Goal: Task Accomplishment & Management: Use online tool/utility

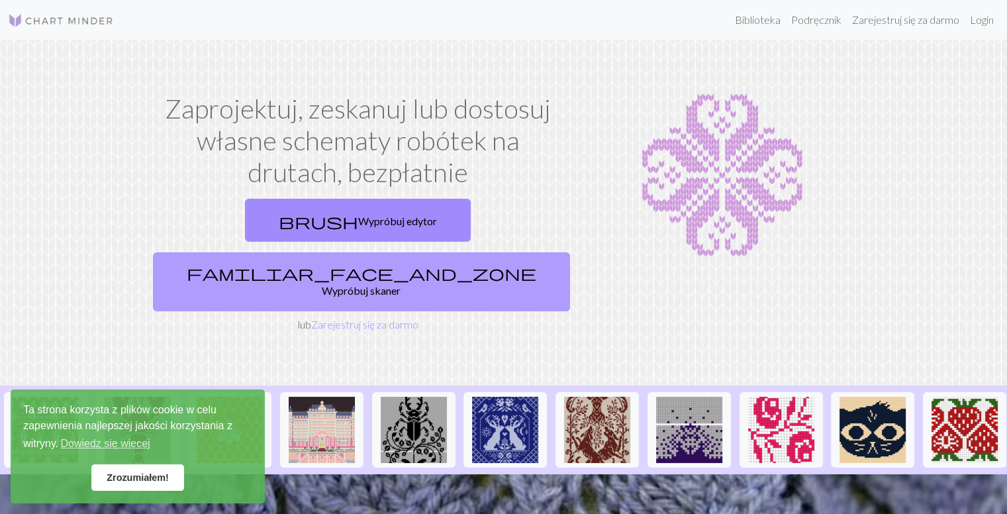
click at [426, 264] on span "familiar_face_and_zone" at bounding box center [362, 273] width 350 height 19
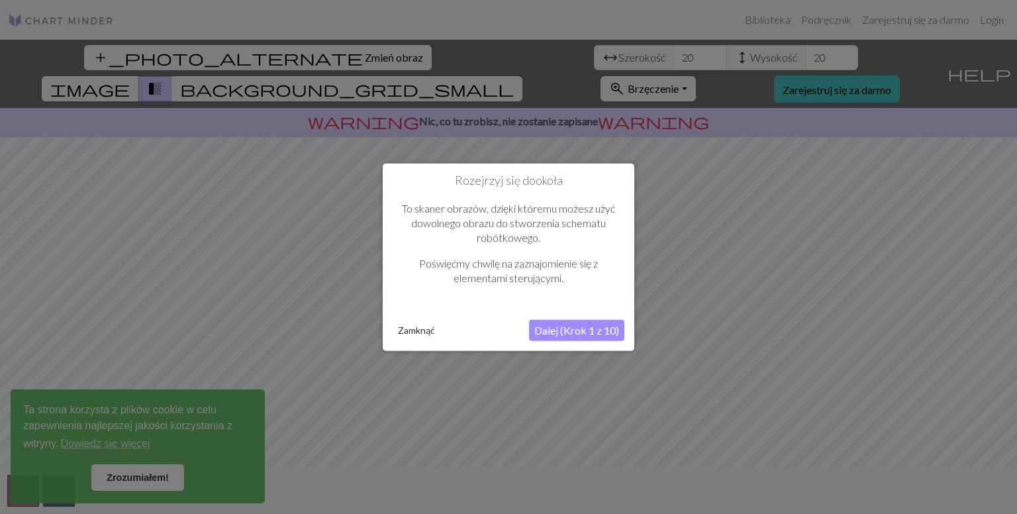
click at [542, 334] on font "Dalej (Krok 1 z 10)" at bounding box center [577, 329] width 85 height 13
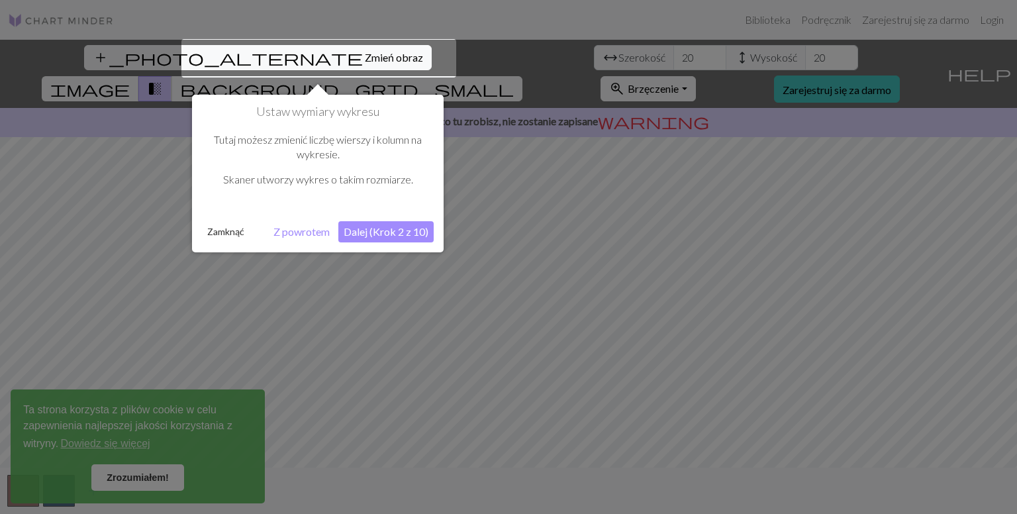
click at [395, 237] on font "Dalej (Krok 2 z 10)" at bounding box center [386, 231] width 85 height 13
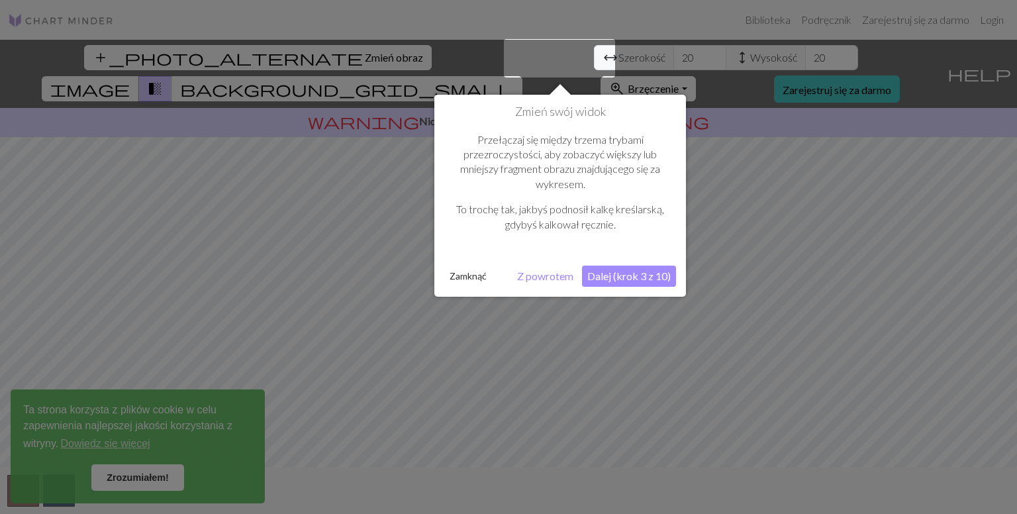
click at [639, 281] on font "Dalej (krok 3 z 10)" at bounding box center [629, 276] width 83 height 13
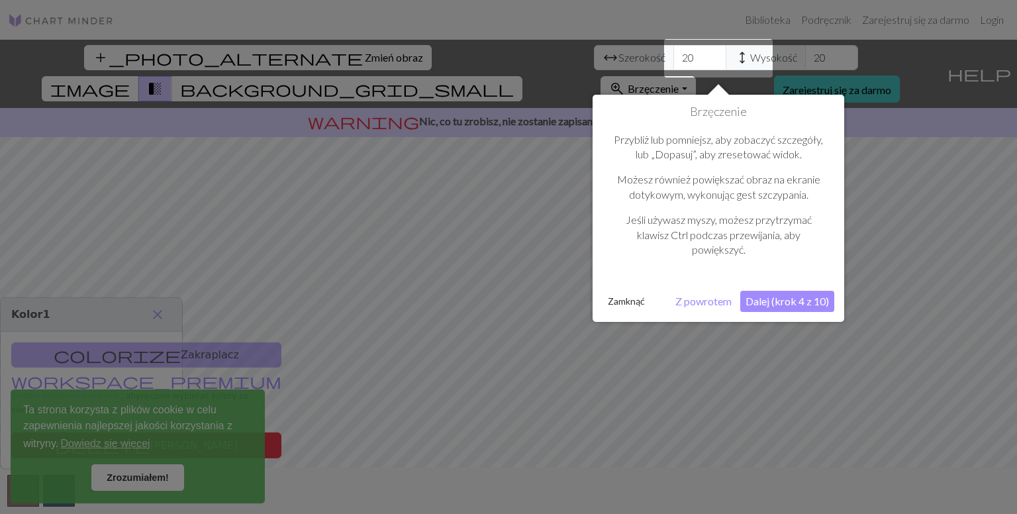
click at [795, 302] on font "Dalej (krok 4 z 10)" at bounding box center [787, 301] width 83 height 13
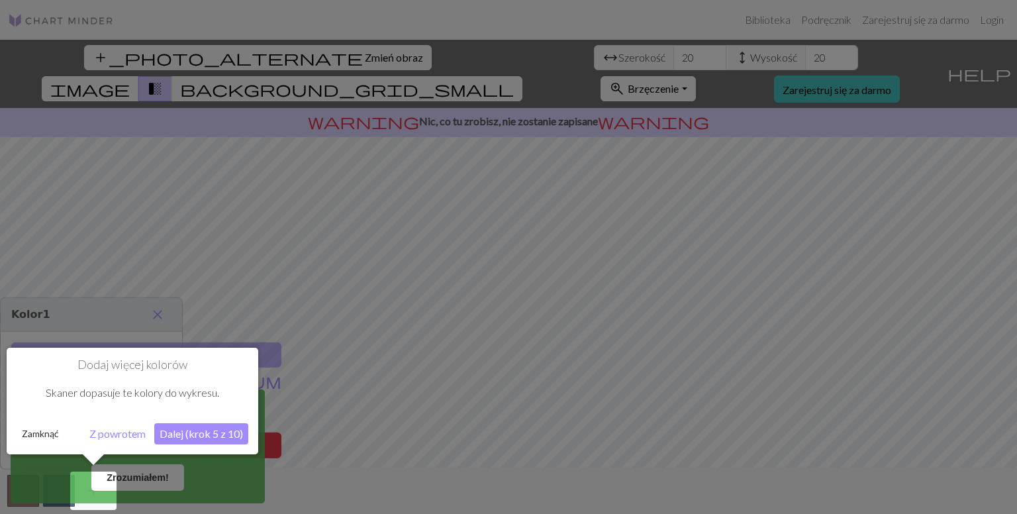
click at [223, 433] on font "Dalej (krok 5 z 10)" at bounding box center [201, 433] width 83 height 13
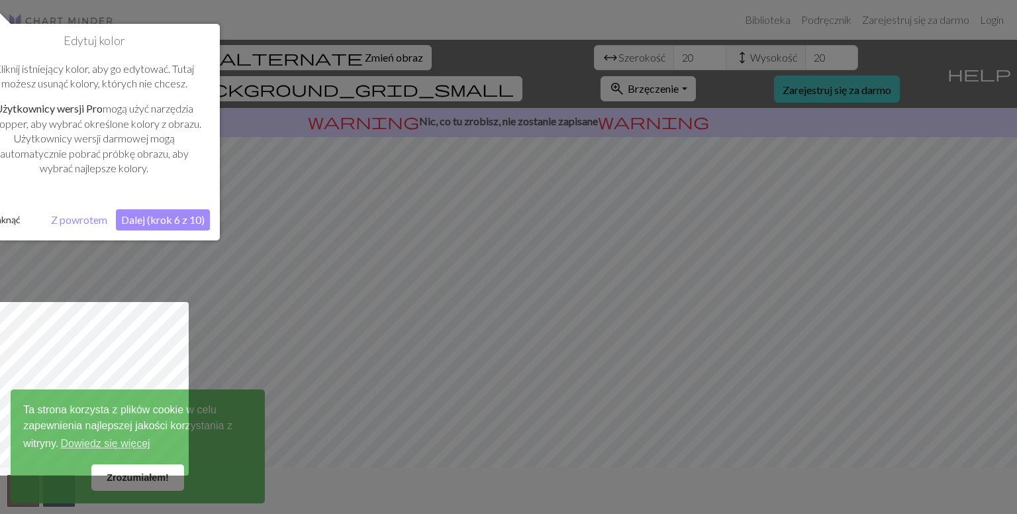
click at [170, 220] on font "Dalej (krok 6 z 10)" at bounding box center [162, 219] width 83 height 13
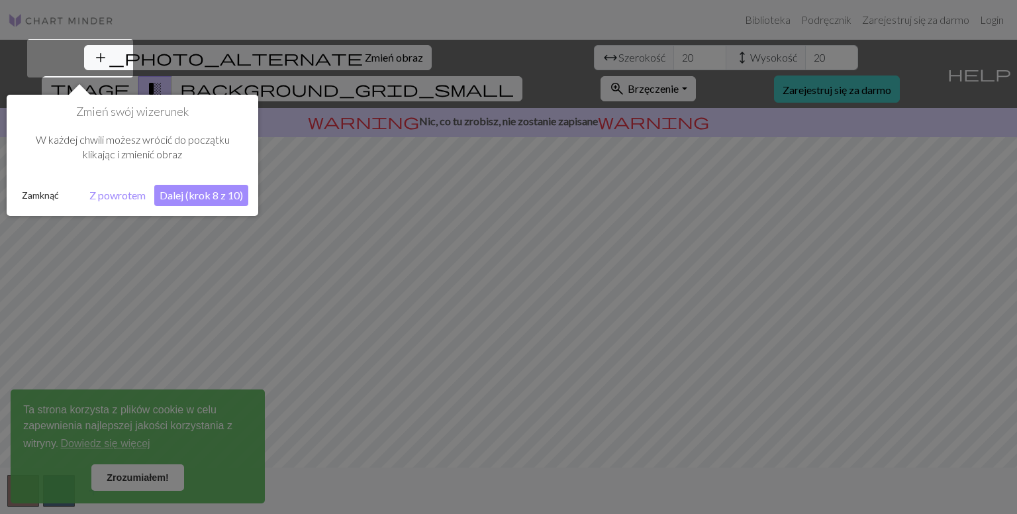
click at [183, 198] on font "Dalej (krok 8 z 10)" at bounding box center [201, 195] width 83 height 13
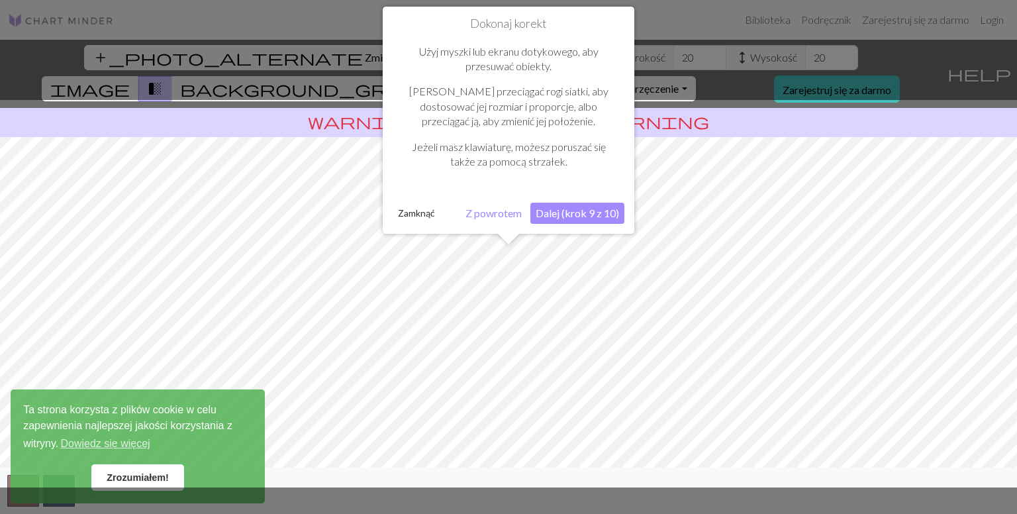
click at [559, 221] on button "Dalej (krok 9 z 10)" at bounding box center [578, 213] width 94 height 21
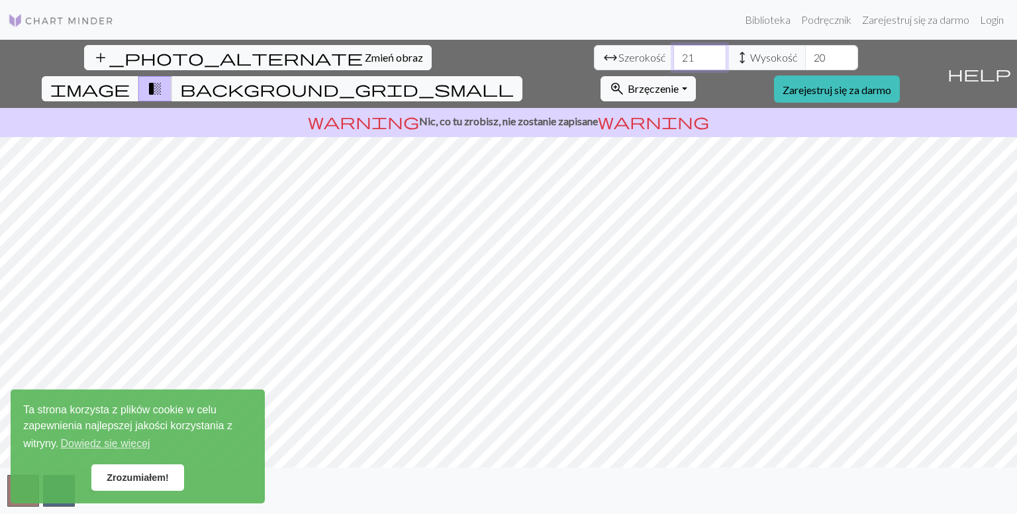
click at [674, 53] on input "21" at bounding box center [700, 57] width 53 height 25
click at [674, 53] on input "22" at bounding box center [700, 57] width 53 height 25
click at [674, 53] on input "23" at bounding box center [700, 57] width 53 height 25
click at [674, 53] on input "24" at bounding box center [700, 57] width 53 height 25
click at [674, 52] on input "25" at bounding box center [700, 57] width 53 height 25
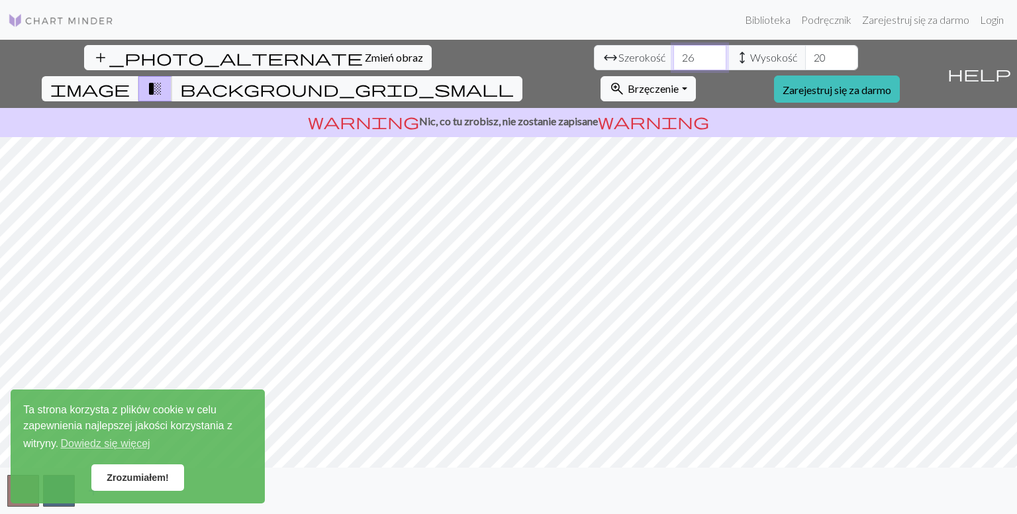
click at [674, 52] on input "26" at bounding box center [700, 57] width 53 height 25
click at [674, 52] on input "27" at bounding box center [700, 57] width 53 height 25
click at [674, 52] on input "28" at bounding box center [700, 57] width 53 height 25
click at [674, 52] on input "29" at bounding box center [700, 57] width 53 height 25
click at [674, 52] on input "30" at bounding box center [700, 57] width 53 height 25
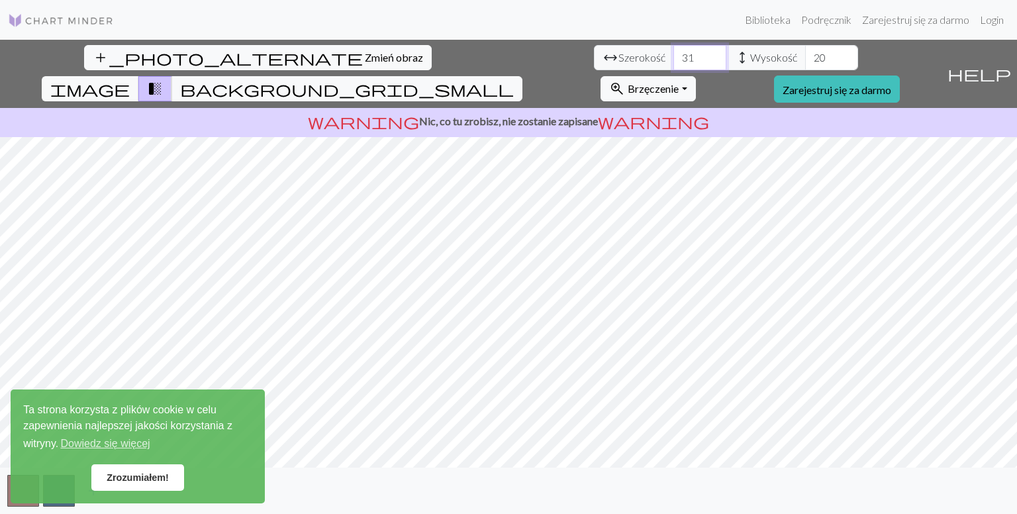
click at [674, 52] on input "31" at bounding box center [700, 57] width 53 height 25
click at [674, 52] on input "32" at bounding box center [700, 57] width 53 height 25
click at [674, 52] on input "33" at bounding box center [700, 57] width 53 height 25
click at [674, 52] on input "34" at bounding box center [700, 57] width 53 height 25
click at [674, 52] on input "35" at bounding box center [700, 57] width 53 height 25
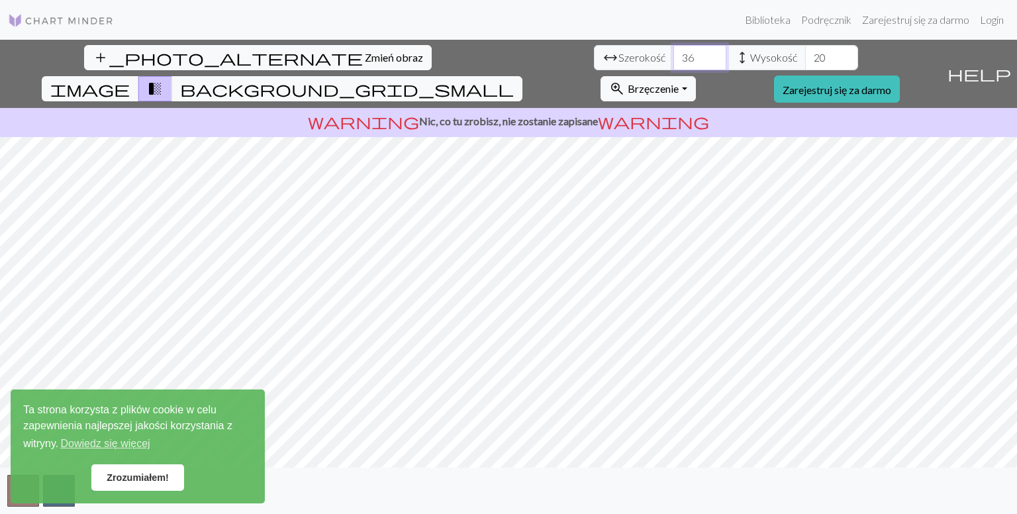
click at [674, 52] on input "36" at bounding box center [700, 57] width 53 height 25
click at [674, 52] on input "37" at bounding box center [700, 57] width 53 height 25
click at [674, 52] on input "38" at bounding box center [700, 57] width 53 height 25
click at [674, 52] on input "39" at bounding box center [700, 57] width 53 height 25
click at [674, 52] on input "40" at bounding box center [700, 57] width 53 height 25
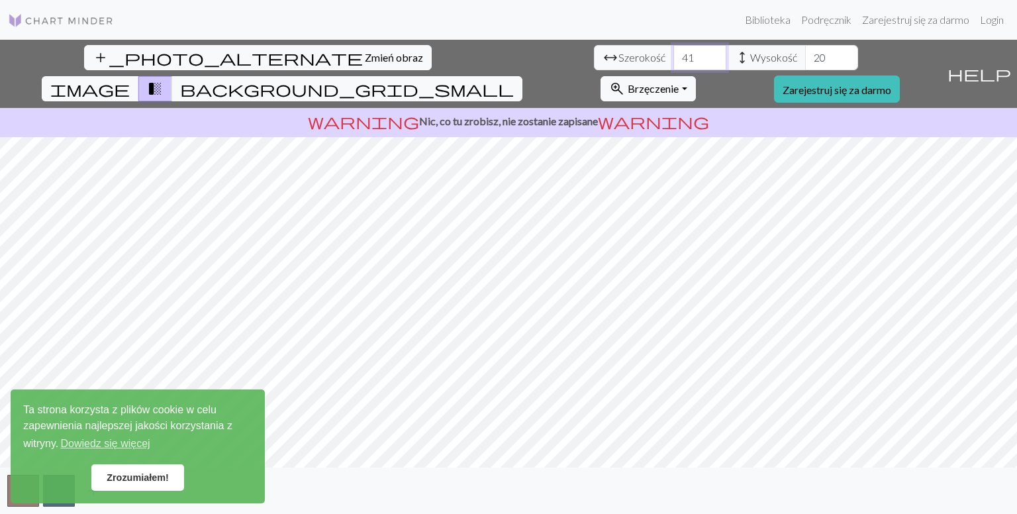
click at [674, 52] on input "41" at bounding box center [700, 57] width 53 height 25
click at [674, 52] on input "42" at bounding box center [700, 57] width 53 height 25
click at [674, 52] on input "43" at bounding box center [700, 57] width 53 height 25
click at [674, 52] on input "44" at bounding box center [700, 57] width 53 height 25
click at [674, 52] on input "45" at bounding box center [700, 57] width 53 height 25
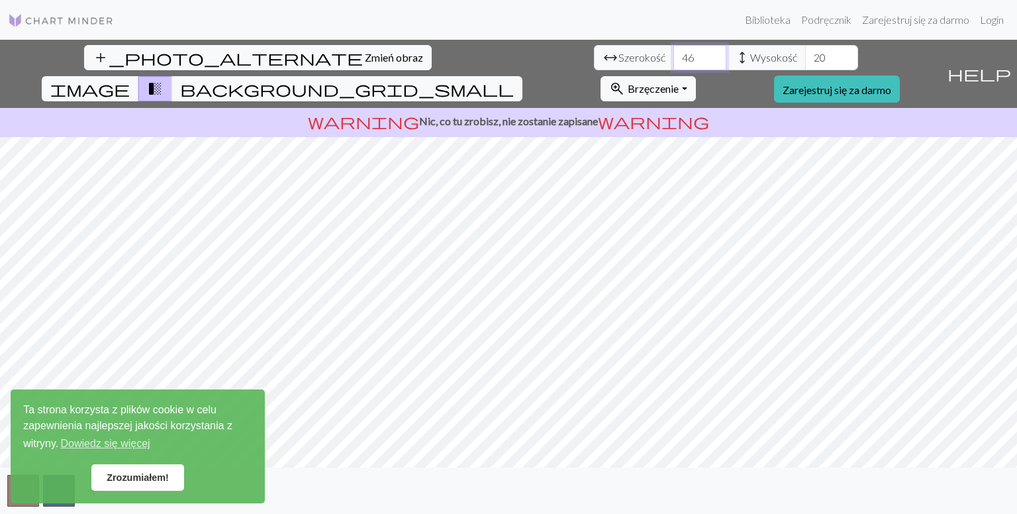
click at [674, 52] on input "46" at bounding box center [700, 57] width 53 height 25
click at [674, 52] on input "47" at bounding box center [700, 57] width 53 height 25
click at [674, 52] on input "48" at bounding box center [700, 57] width 53 height 25
click at [674, 52] on input "49" at bounding box center [700, 57] width 53 height 25
type input "50"
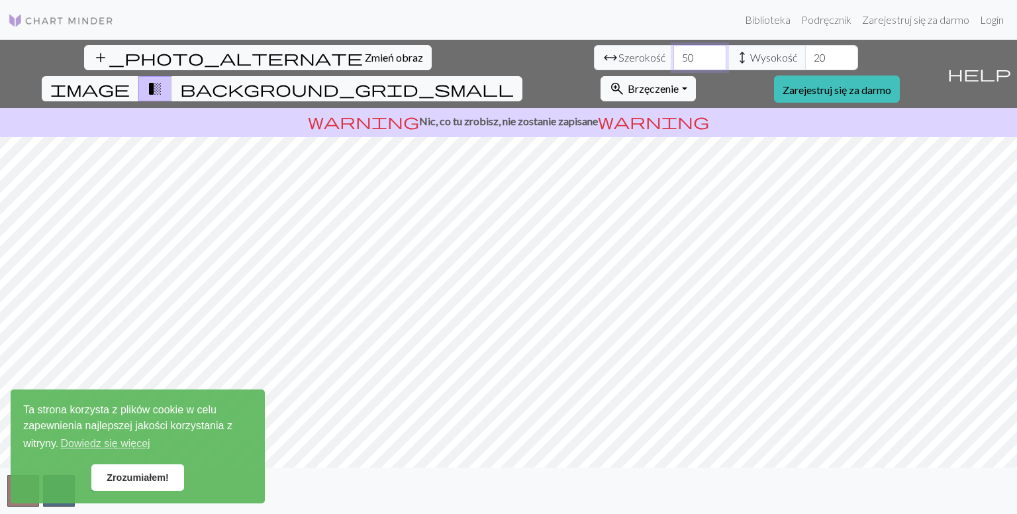
click at [674, 52] on input "50" at bounding box center [700, 57] width 53 height 25
click at [805, 49] on input "20" at bounding box center [831, 57] width 53 height 25
click at [805, 55] on input "20" at bounding box center [831, 57] width 53 height 25
type input "100"
click at [674, 59] on input "50" at bounding box center [700, 57] width 53 height 25
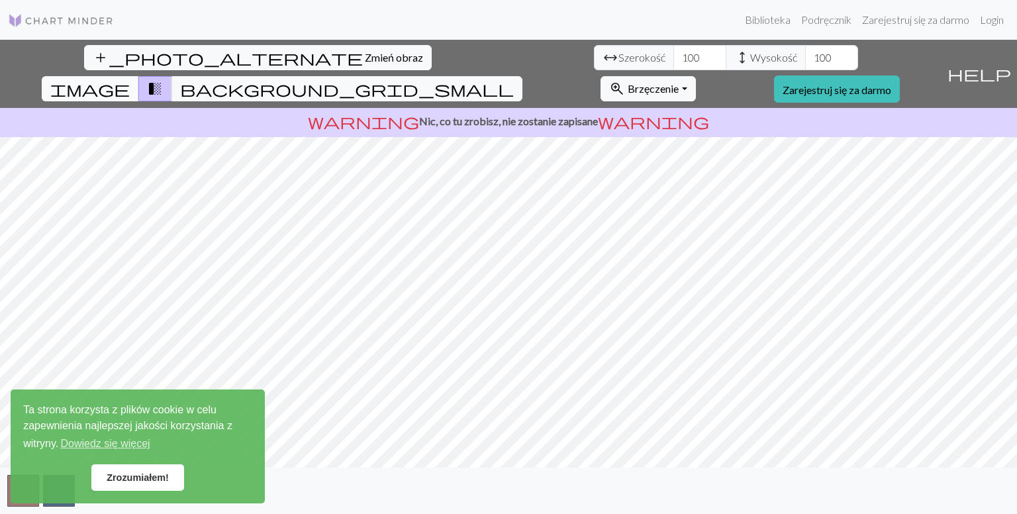
click at [130, 79] on span "image" at bounding box center [89, 88] width 79 height 19
click at [172, 76] on button "transition_fade" at bounding box center [155, 88] width 34 height 25
click at [537, 72] on div "add_photo_alternate Zmień obraz arrow_range Szerokość 100 height Wysokość 100 i…" at bounding box center [471, 74] width 942 height 68
click at [130, 79] on span "image" at bounding box center [89, 88] width 79 height 19
click at [514, 79] on span "background_grid_small" at bounding box center [347, 88] width 334 height 19
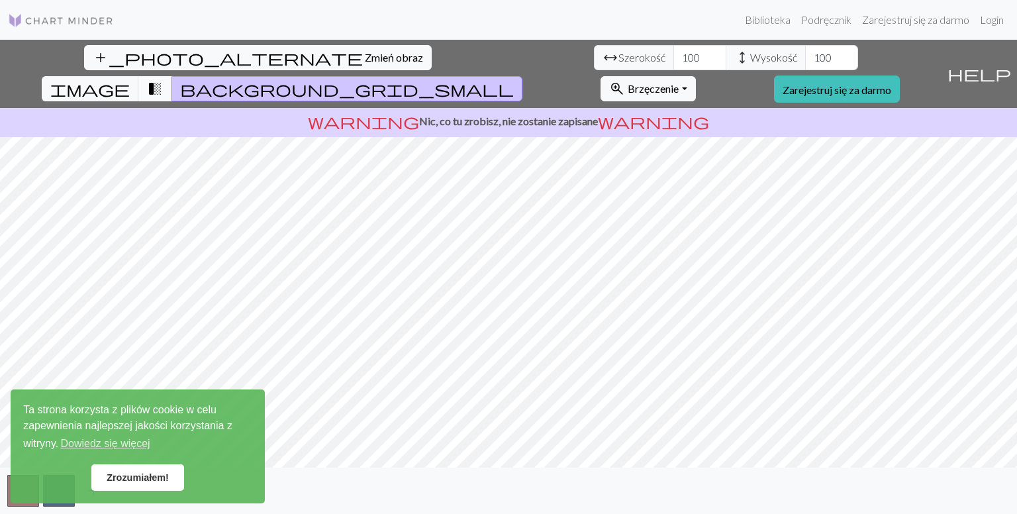
click at [163, 79] on span "transition_fade" at bounding box center [155, 88] width 16 height 19
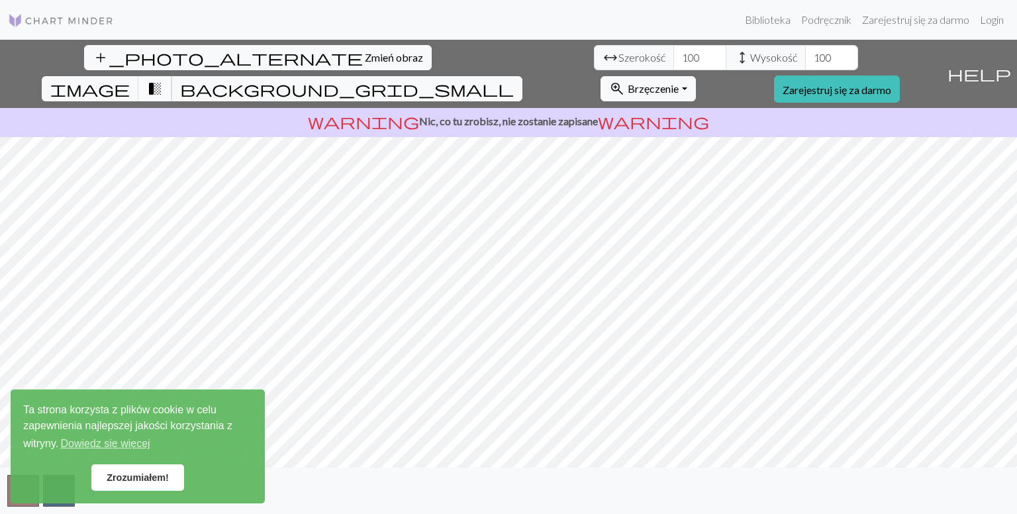
click at [163, 79] on span "transition_fade" at bounding box center [155, 88] width 16 height 19
click at [130, 79] on span "image" at bounding box center [89, 88] width 79 height 19
click at [163, 79] on span "transition_fade" at bounding box center [155, 88] width 16 height 19
click at [130, 79] on span "image" at bounding box center [89, 88] width 79 height 19
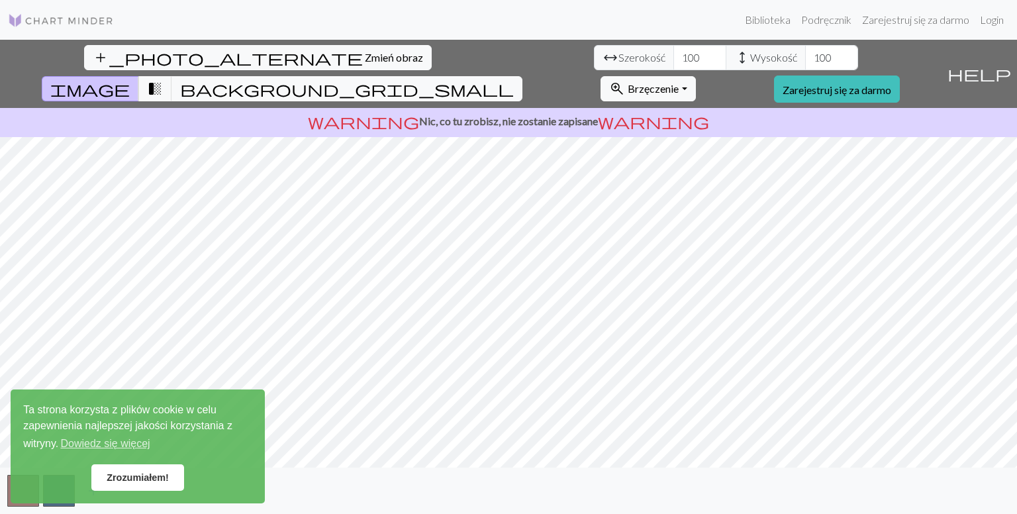
click at [175, 478] on link "Zrozumiałem!" at bounding box center [137, 477] width 93 height 26
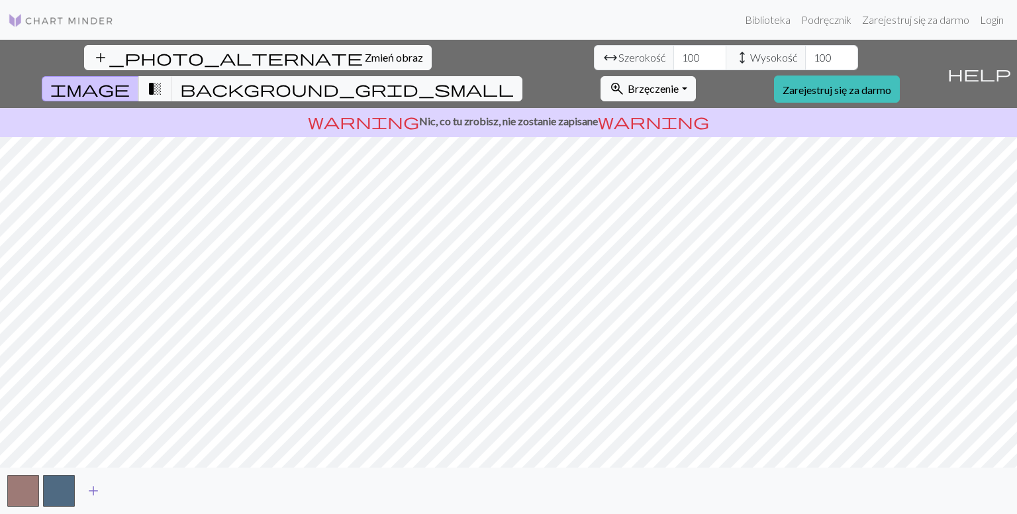
click at [93, 491] on span "add" at bounding box center [93, 491] width 16 height 19
click at [127, 490] on span "add" at bounding box center [129, 491] width 16 height 19
click at [164, 489] on span "add" at bounding box center [165, 491] width 16 height 19
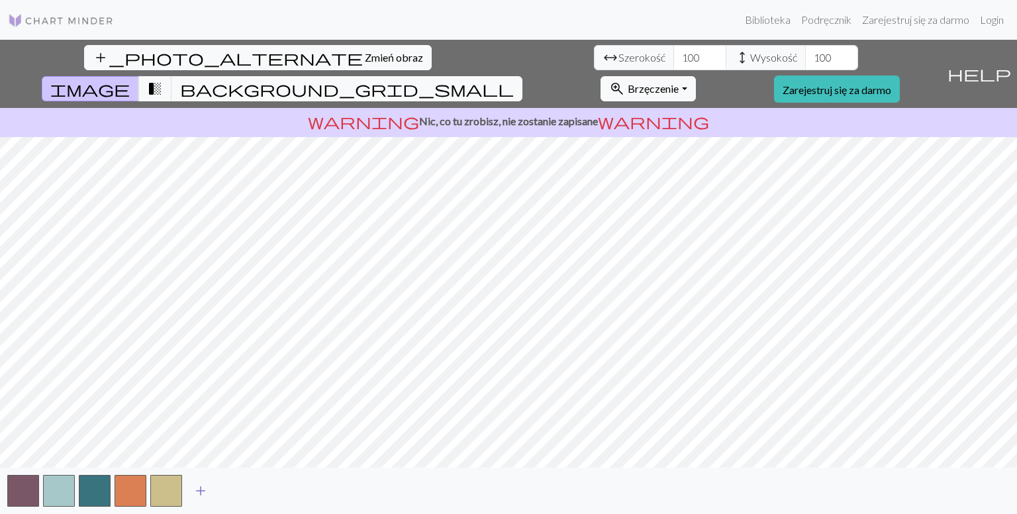
click at [202, 489] on span "add" at bounding box center [201, 491] width 16 height 19
click at [249, 484] on button "add" at bounding box center [236, 490] width 33 height 25
click at [273, 486] on span "add" at bounding box center [272, 491] width 16 height 19
click at [163, 79] on span "transition_fade" at bounding box center [155, 88] width 16 height 19
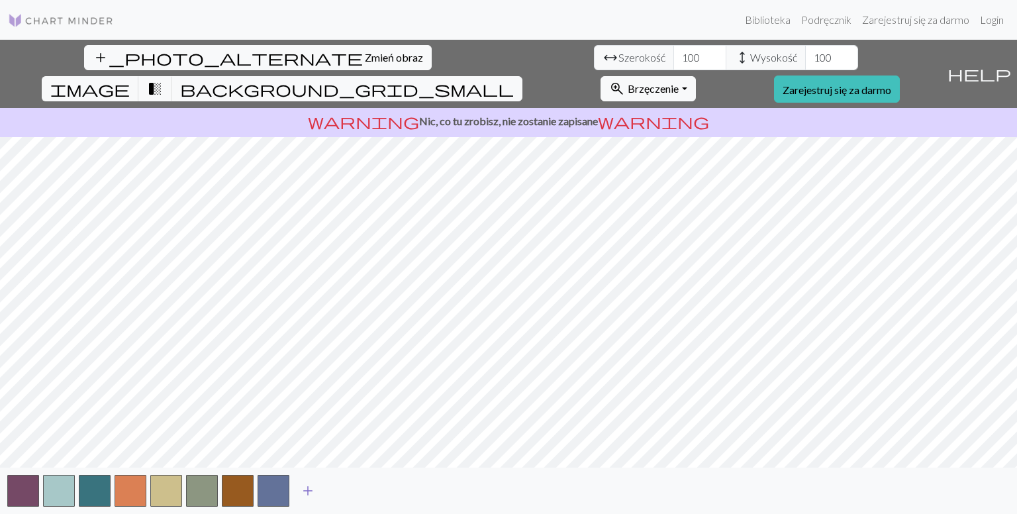
click at [309, 487] on span "add" at bounding box center [308, 491] width 16 height 19
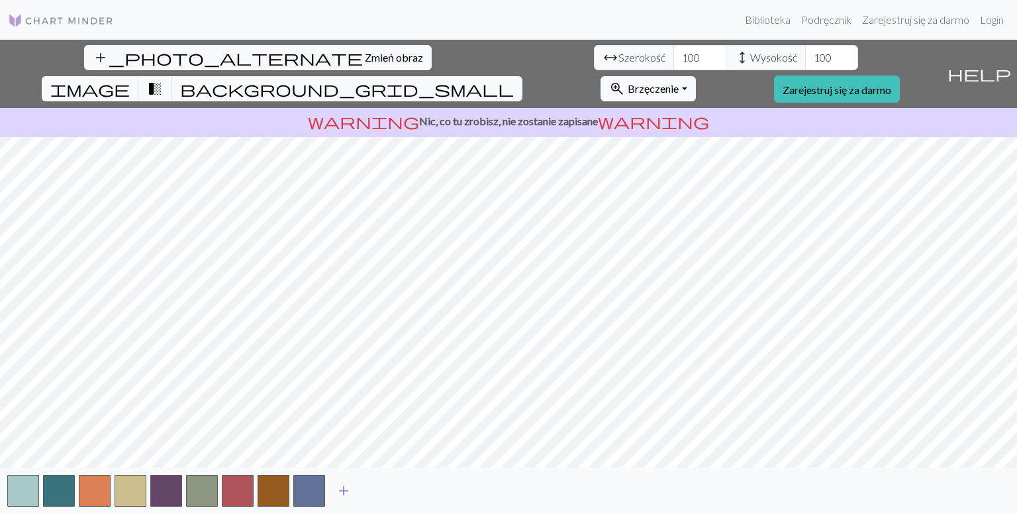
click at [338, 491] on span "add" at bounding box center [344, 491] width 16 height 19
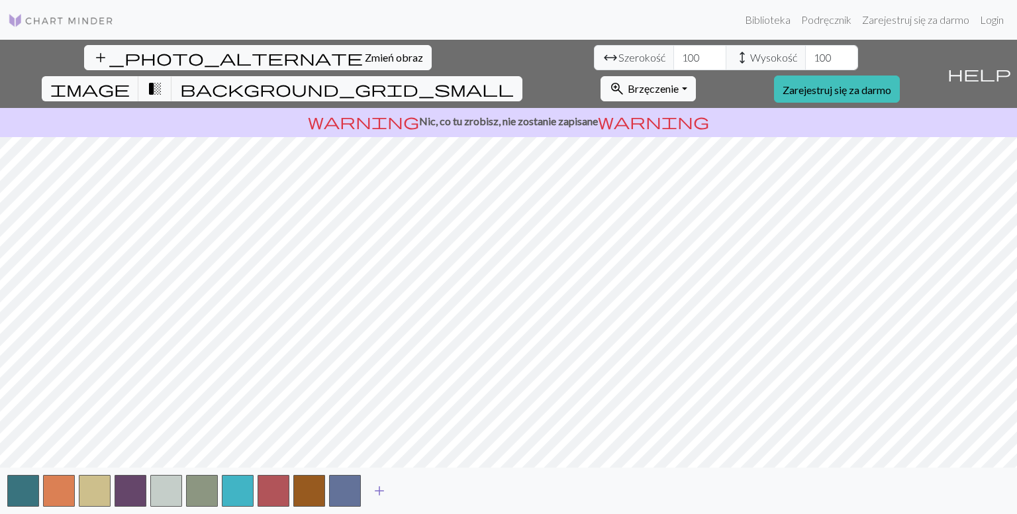
click at [376, 494] on span "add" at bounding box center [380, 491] width 16 height 19
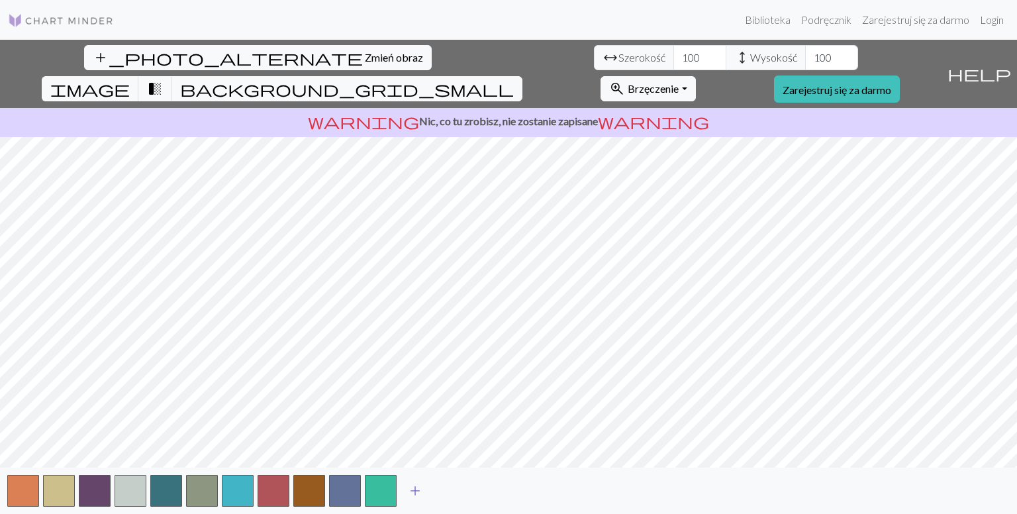
click at [407, 489] on span "add" at bounding box center [415, 491] width 16 height 19
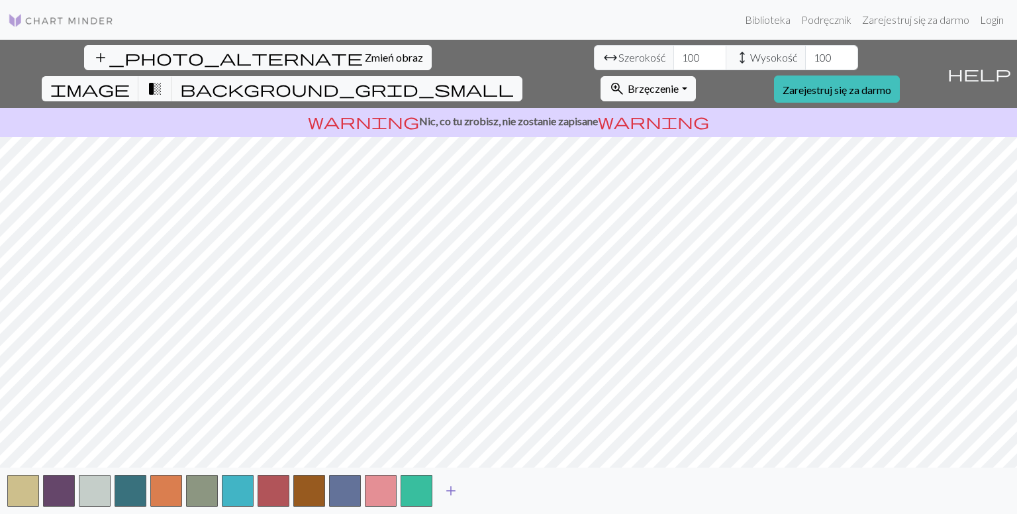
click at [436, 490] on button "add" at bounding box center [451, 490] width 33 height 25
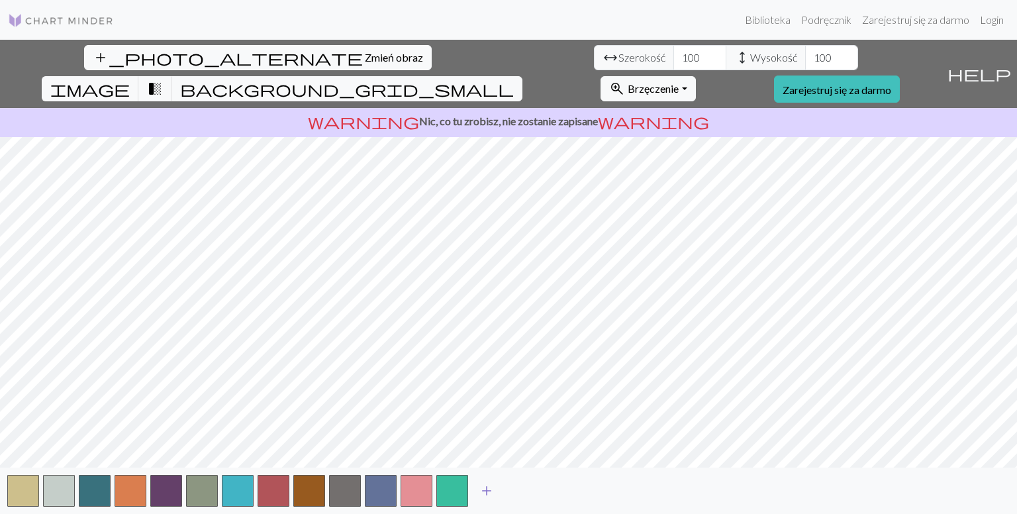
click at [484, 495] on span "add" at bounding box center [487, 491] width 16 height 19
click at [519, 491] on span "add" at bounding box center [523, 491] width 16 height 19
click at [560, 487] on span "add" at bounding box center [558, 491] width 16 height 19
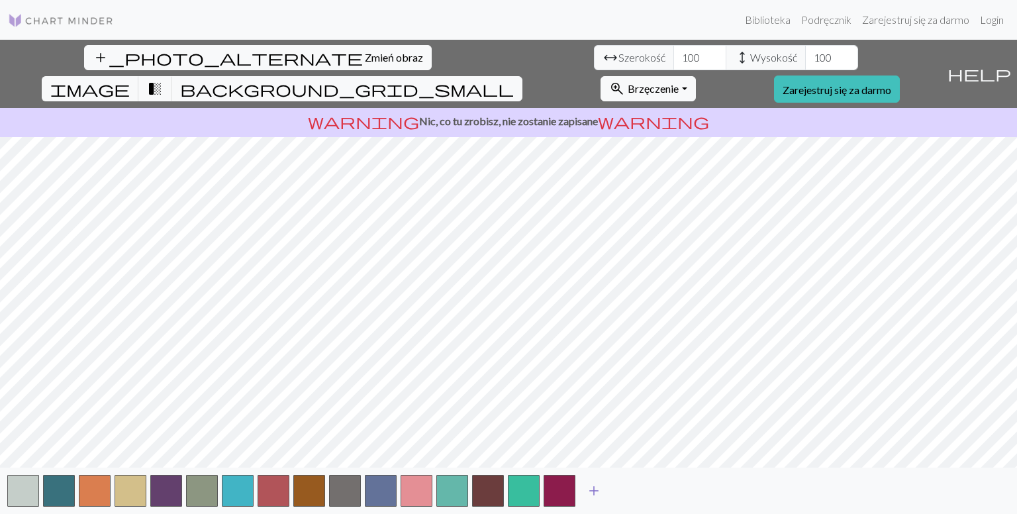
click at [589, 483] on span "add" at bounding box center [594, 491] width 16 height 19
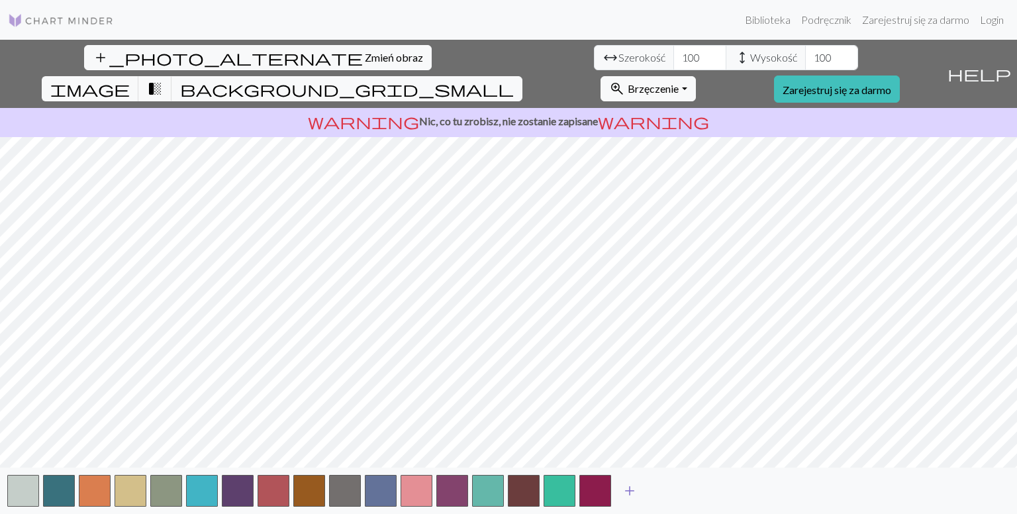
click at [623, 483] on span "add" at bounding box center [630, 491] width 16 height 19
click at [660, 486] on span "add" at bounding box center [666, 491] width 16 height 19
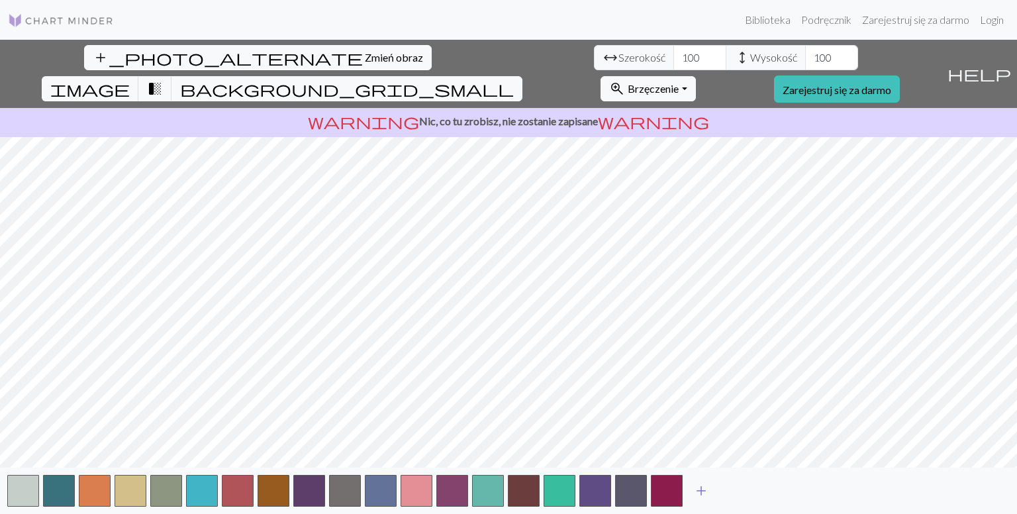
click at [697, 486] on span "add" at bounding box center [701, 491] width 16 height 19
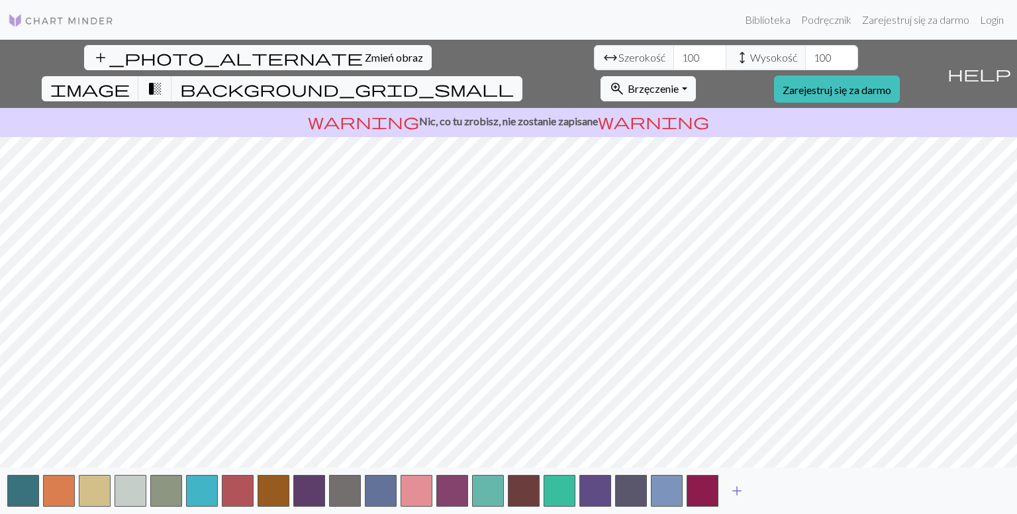
click at [737, 486] on span "add" at bounding box center [737, 491] width 16 height 19
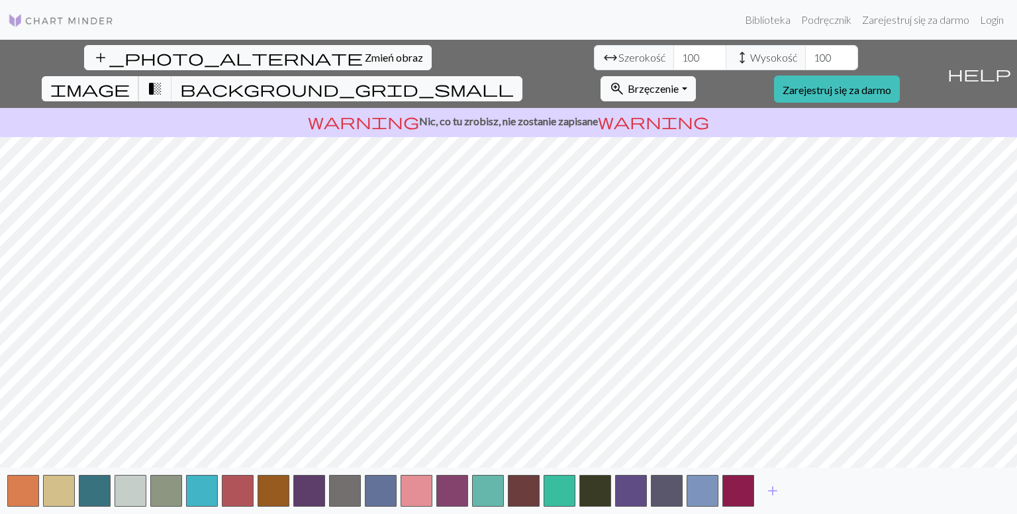
click at [130, 79] on span "image" at bounding box center [89, 88] width 79 height 19
click at [679, 82] on font "Brzęczenie" at bounding box center [653, 88] width 51 height 13
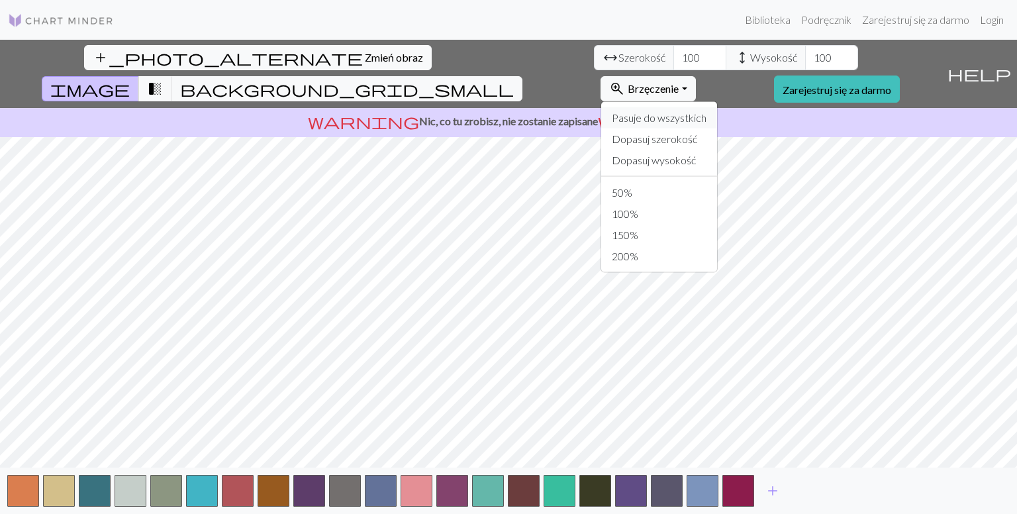
click at [707, 111] on font "Pasuje do wszystkich" at bounding box center [659, 117] width 95 height 13
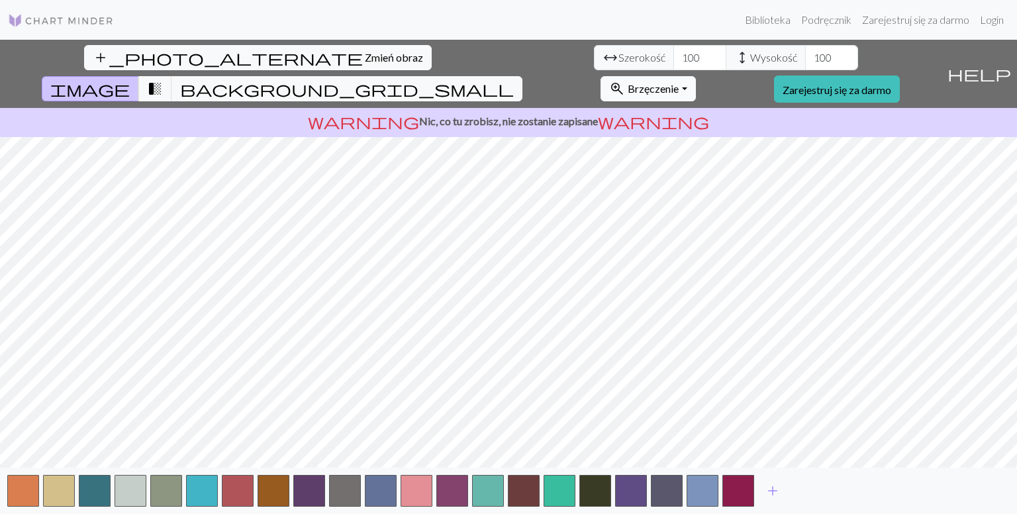
click at [679, 82] on font "Brzęczenie" at bounding box center [653, 88] width 51 height 13
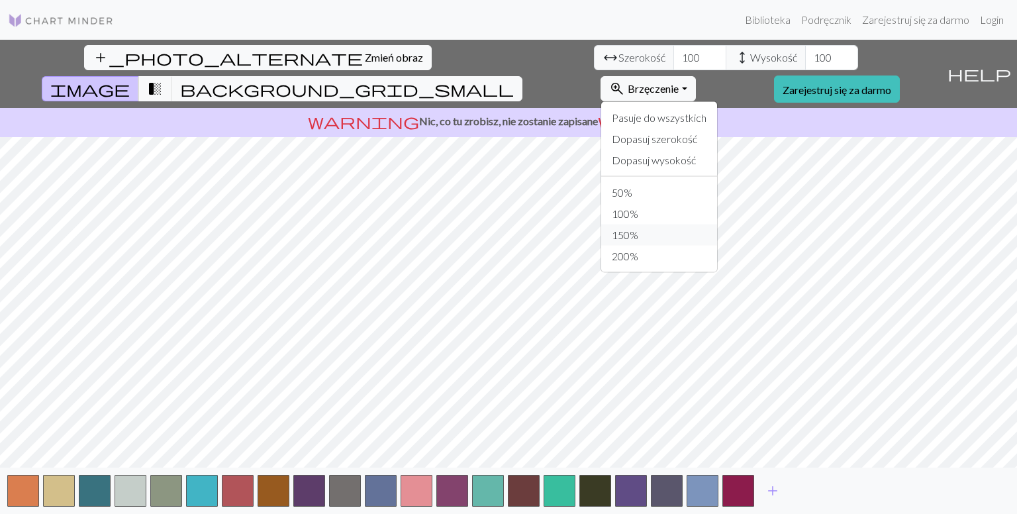
click at [717, 225] on button "150%" at bounding box center [659, 235] width 116 height 21
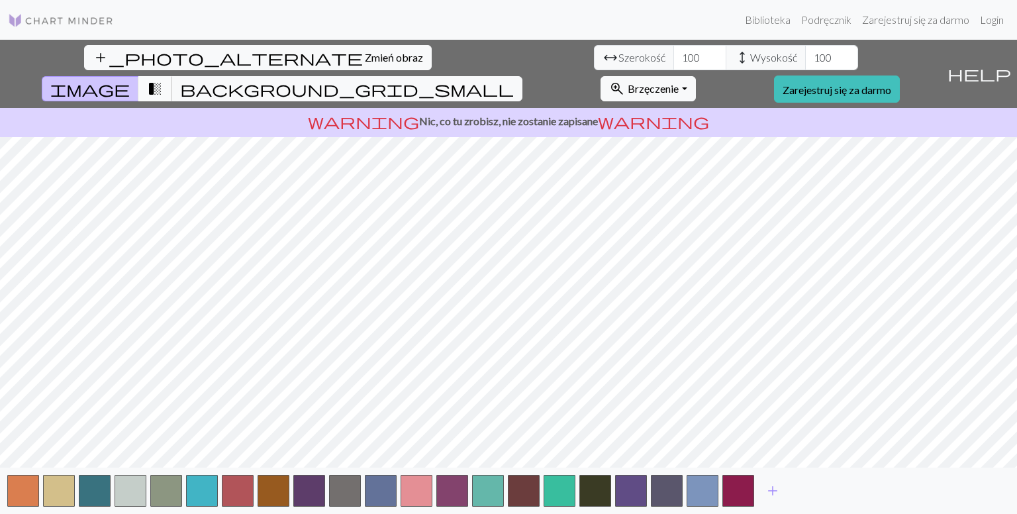
click at [163, 79] on span "transition_fade" at bounding box center [155, 88] width 16 height 19
click at [421, 486] on button "button" at bounding box center [417, 491] width 32 height 32
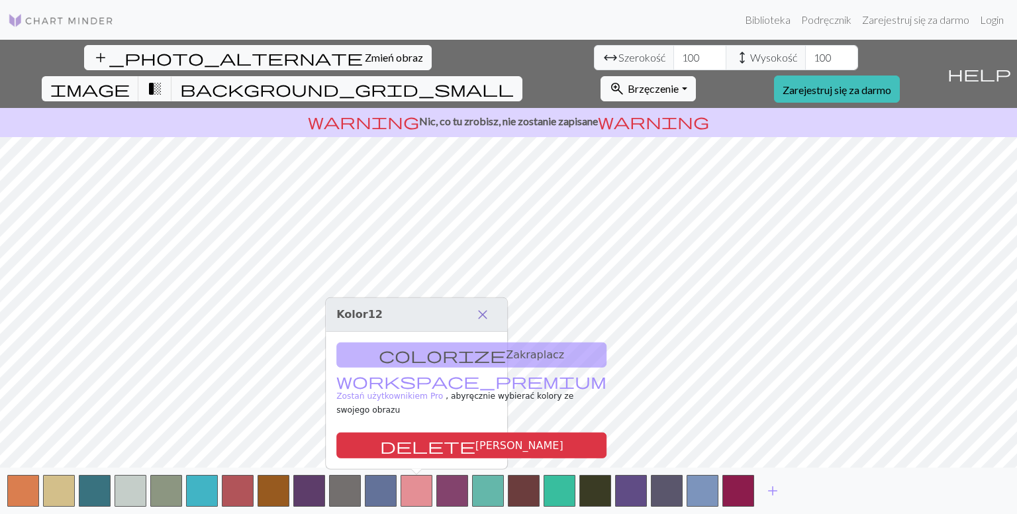
click at [484, 323] on span "close" at bounding box center [483, 314] width 16 height 19
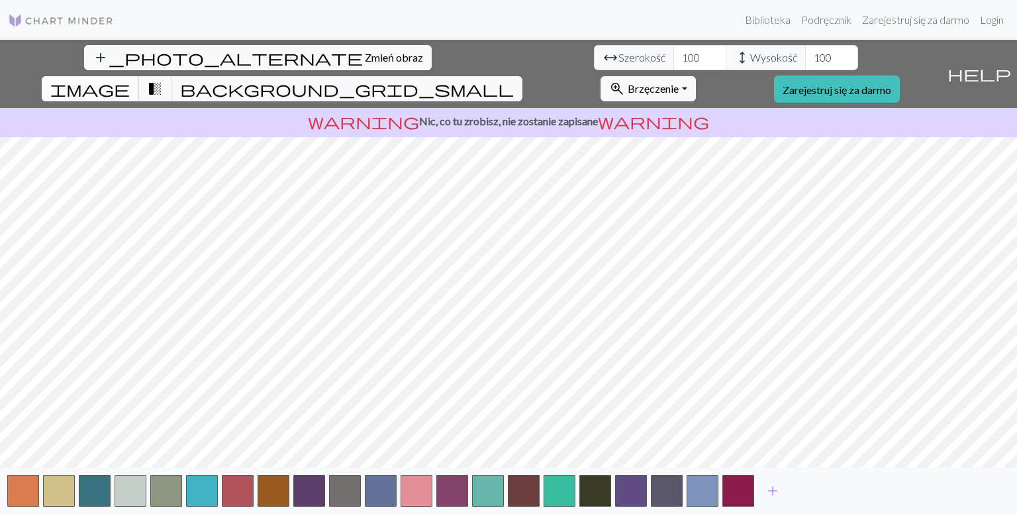
click at [130, 79] on span "image" at bounding box center [89, 88] width 79 height 19
click at [163, 79] on span "transition_fade" at bounding box center [155, 88] width 16 height 19
click at [130, 79] on span "image" at bounding box center [89, 88] width 79 height 19
click at [674, 58] on input "100" at bounding box center [700, 57] width 53 height 25
type input "200"
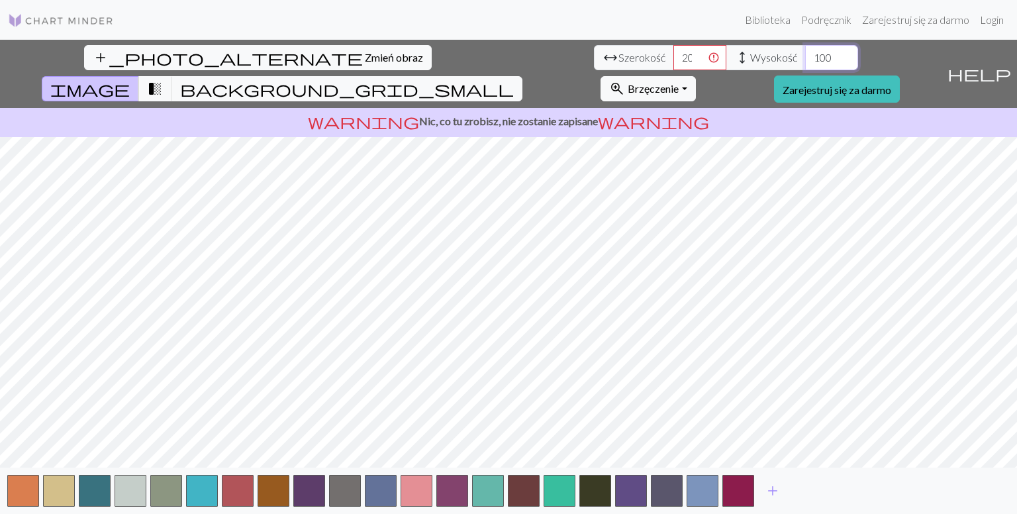
click at [805, 56] on input "100" at bounding box center [831, 57] width 53 height 25
click at [805, 59] on input "100" at bounding box center [831, 57] width 53 height 25
click at [283, 113] on p "warning Nic, co tu zrobisz, nie zostanie zapisane warning" at bounding box center [508, 121] width 1007 height 16
click at [805, 56] on input "100" at bounding box center [831, 57] width 53 height 25
click at [805, 58] on input "100" at bounding box center [831, 57] width 53 height 25
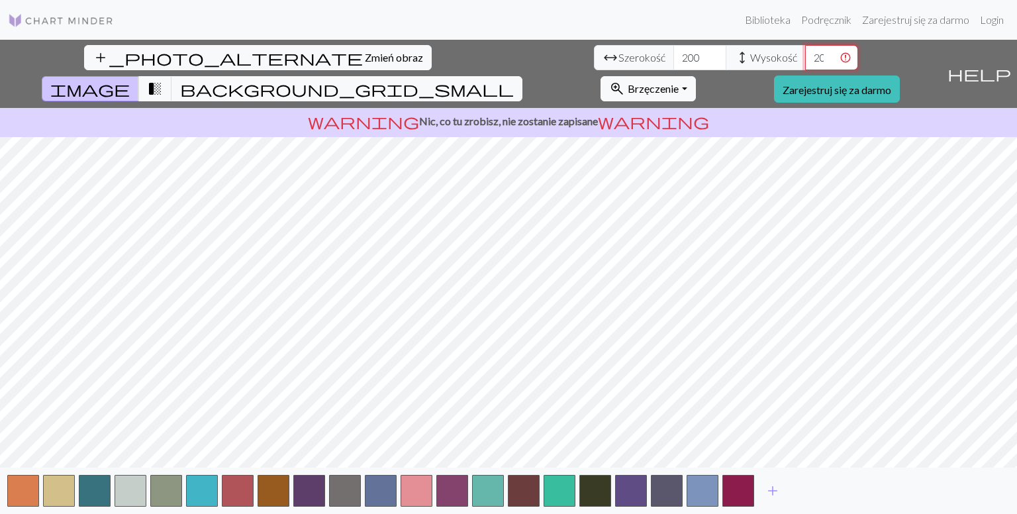
type input "200"
